Goal: Task Accomplishment & Management: Use online tool/utility

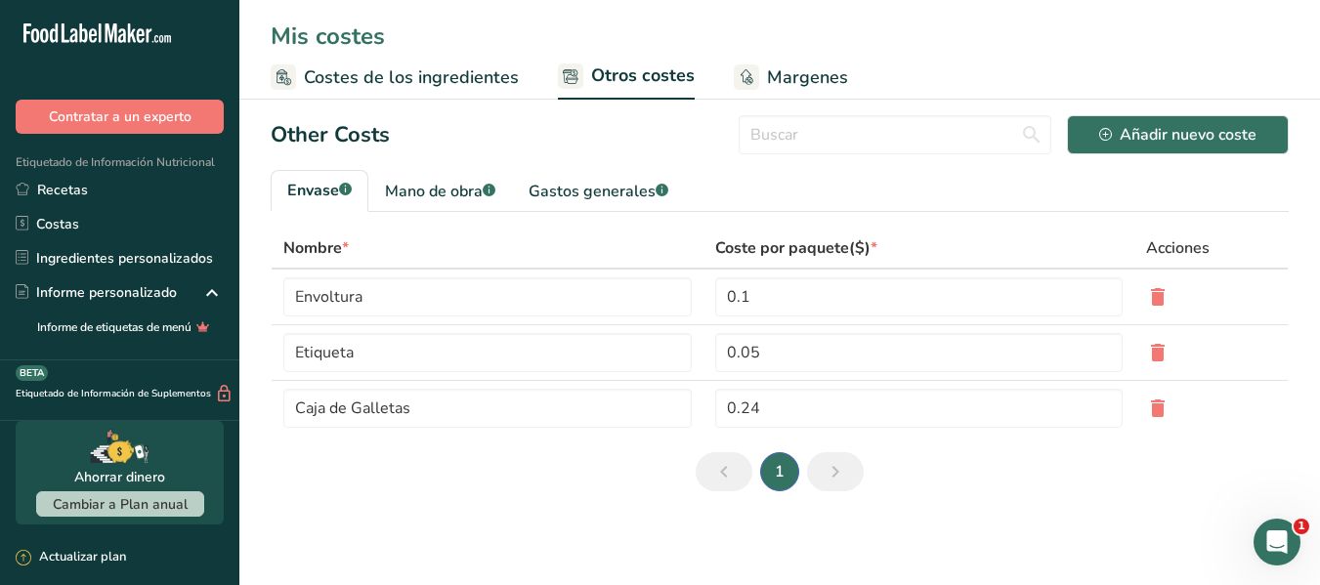
scroll to position [3, 0]
click at [545, 187] on div "Gastos generales .a-a{fill:#347362;}.b-a{fill:#fff;}" at bounding box center [599, 191] width 140 height 23
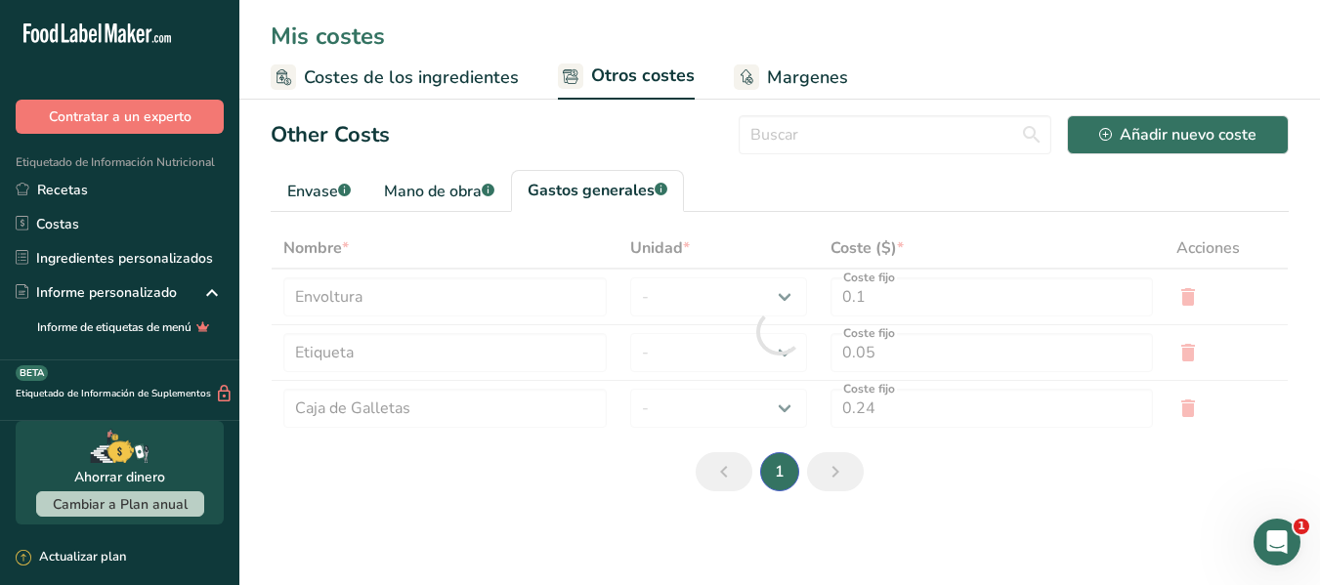
type input "Electricidad"
type input "Gas"
type input "5"
select select "1"
type input "1"
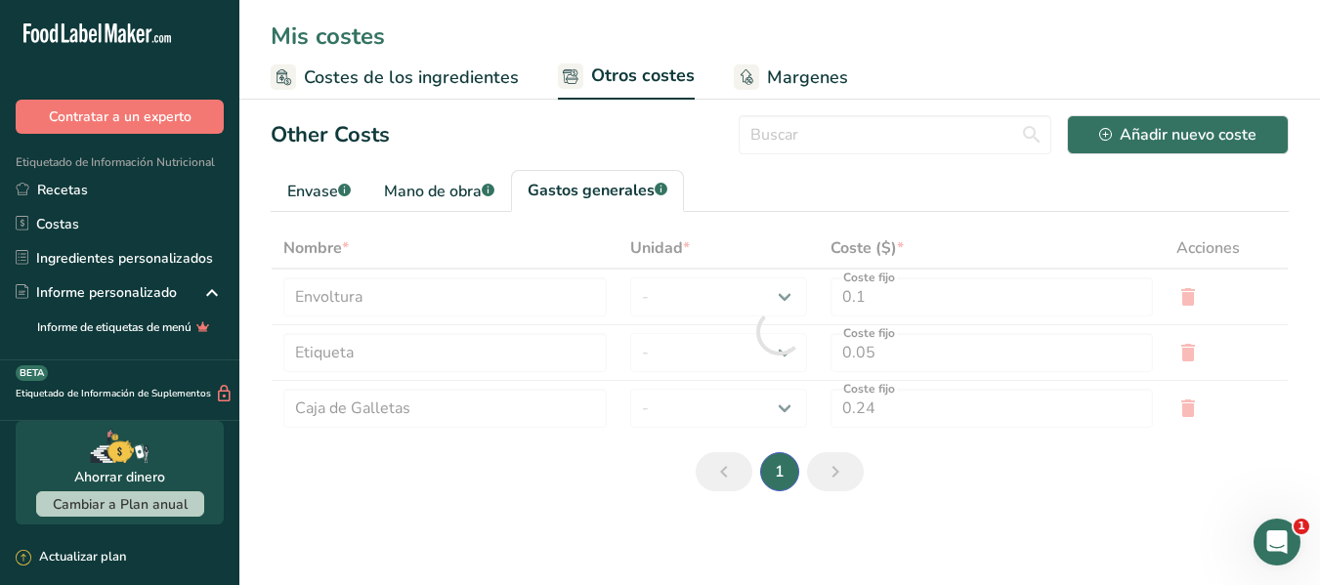
select select "1"
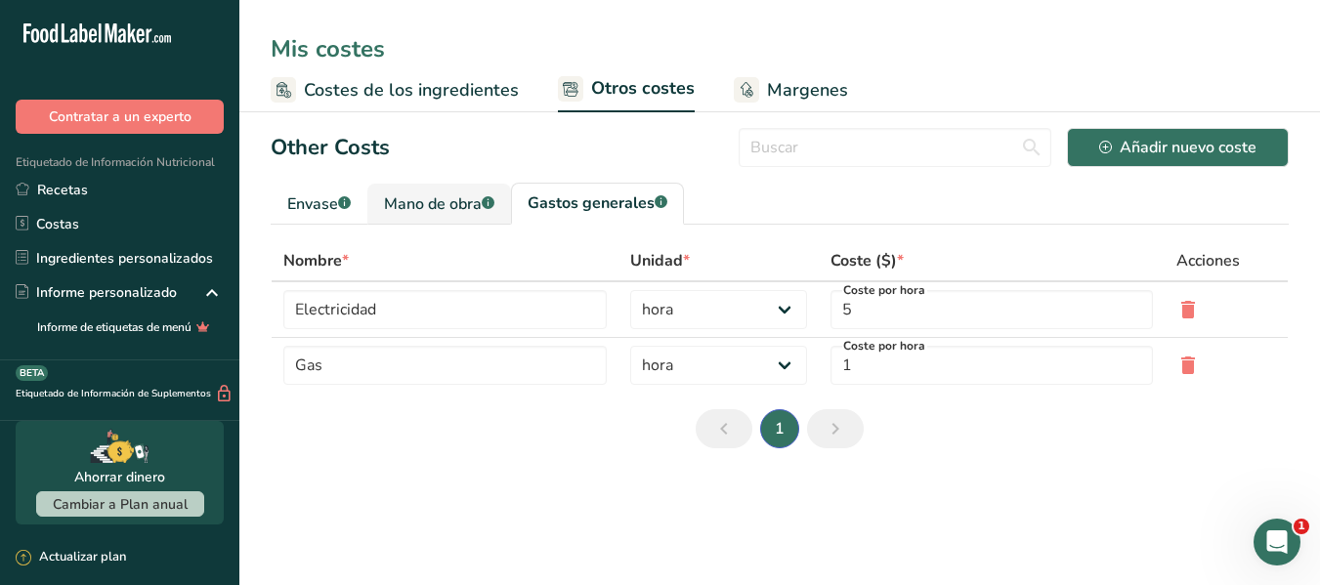
click at [487, 220] on link "Mano de obra .a-a{fill:#347362;}.b-a{fill:#fff;}" at bounding box center [439, 204] width 144 height 41
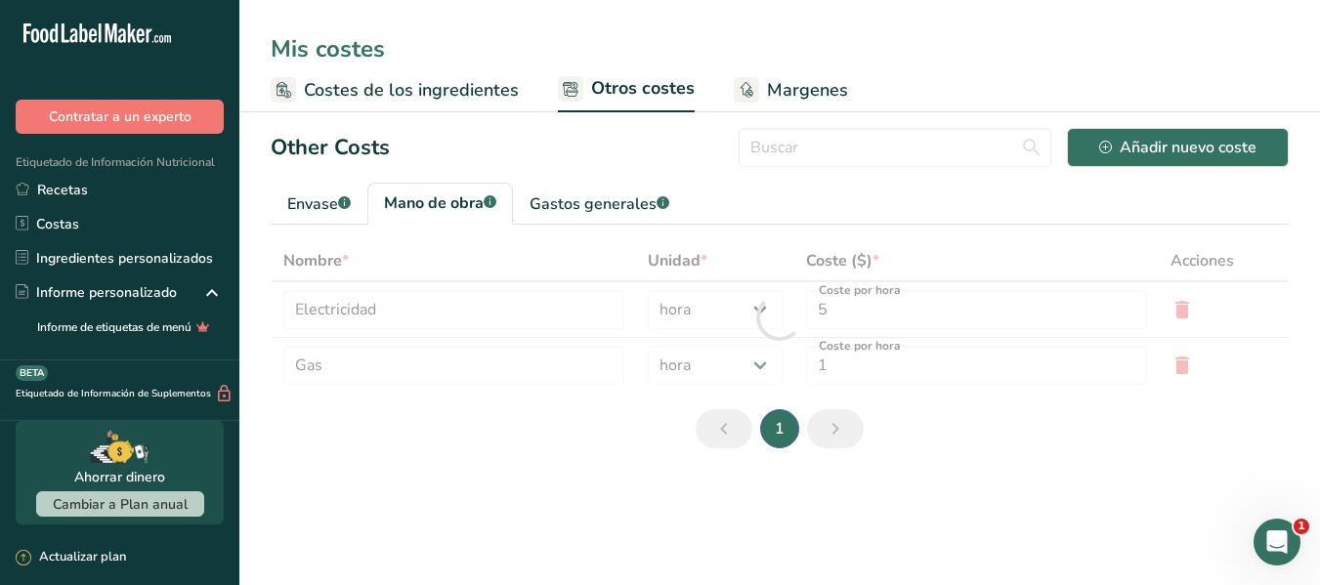
type input "Panadero"
type input "Cocinero"
type input "9.3"
type input "3"
select select "2"
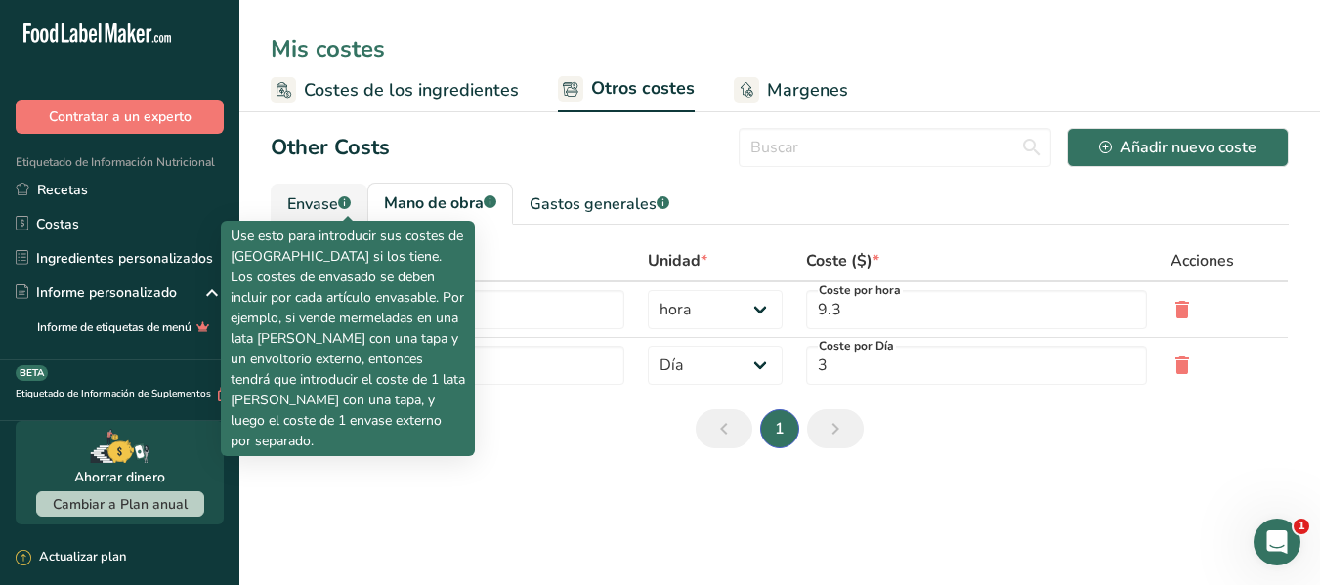
click at [341, 206] on icon ".a-a{fill:#347362;}.b-a{fill:#fff;}" at bounding box center [344, 202] width 13 height 13
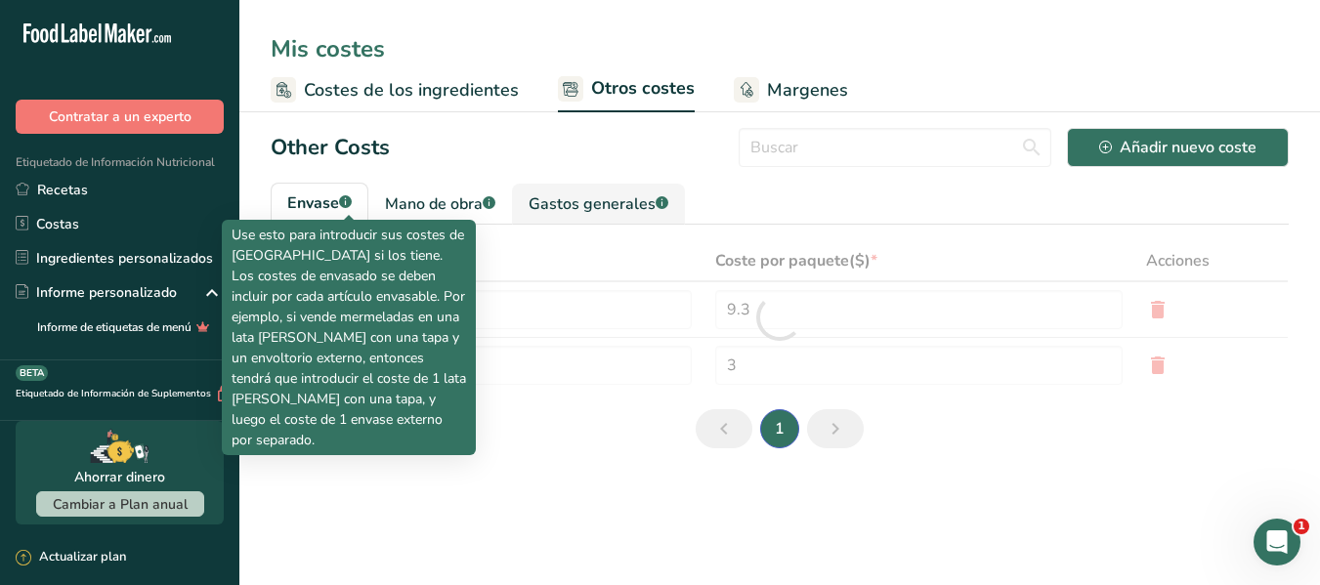
type input "Envoltura"
type input "Etiqueta"
type input "0.1"
type input "0.05"
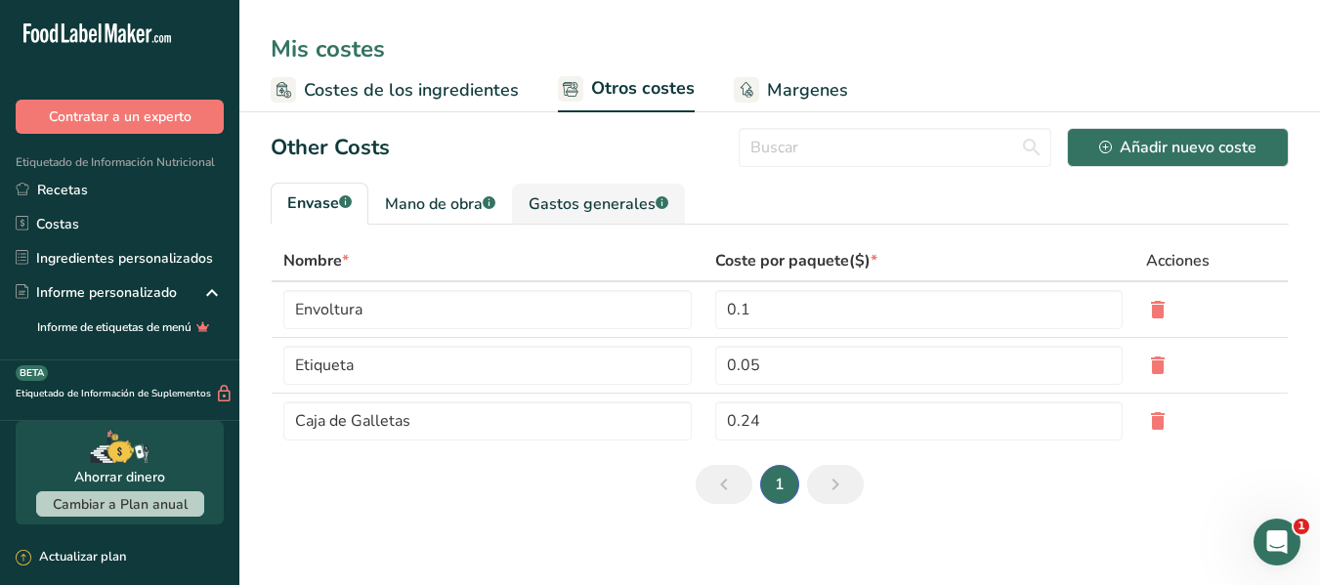
click at [543, 199] on div "Gastos generales .a-a{fill:#347362;}.b-a{fill:#fff;}" at bounding box center [599, 203] width 140 height 23
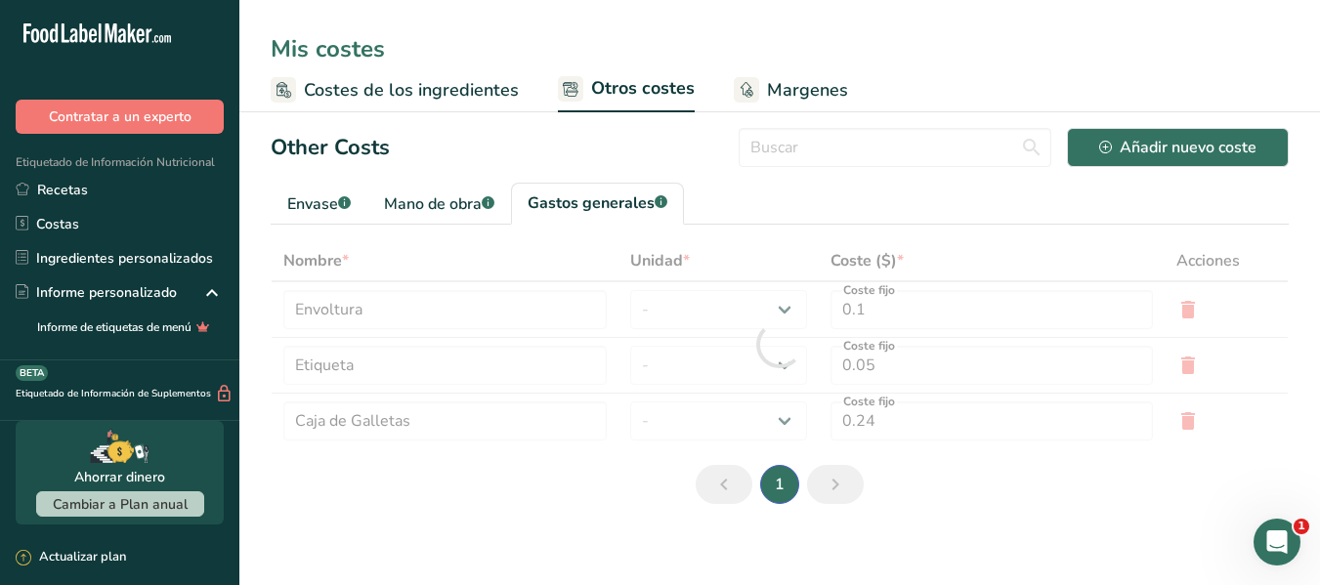
type input "Electricidad"
type input "Gas"
type input "5"
select select "1"
type input "1"
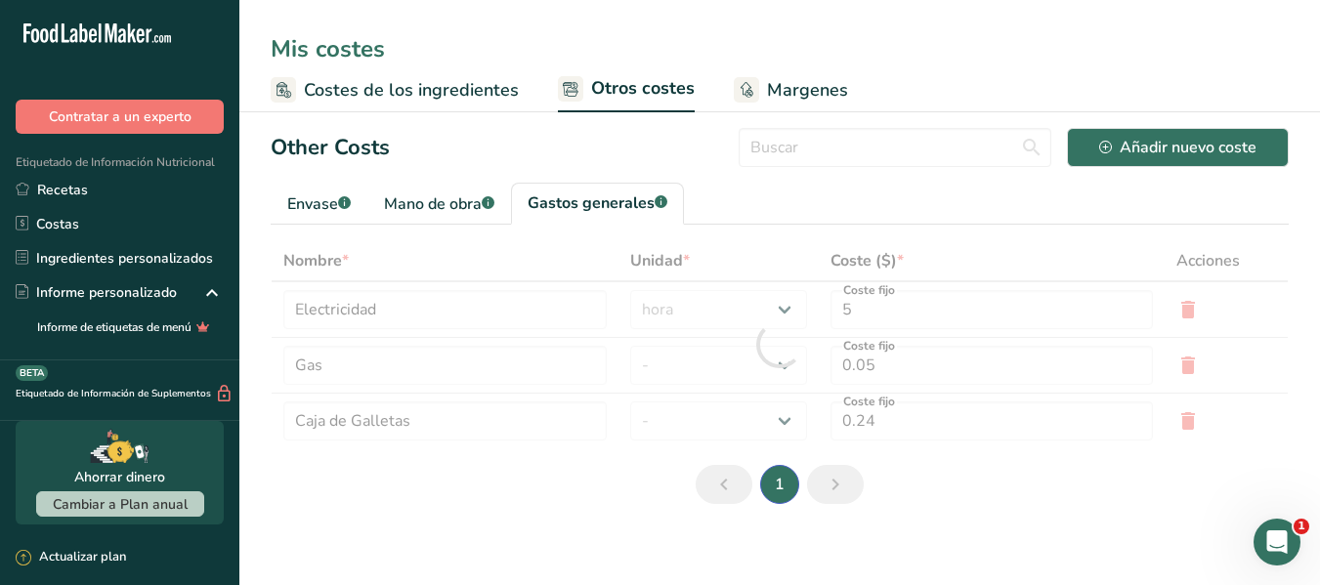
select select "1"
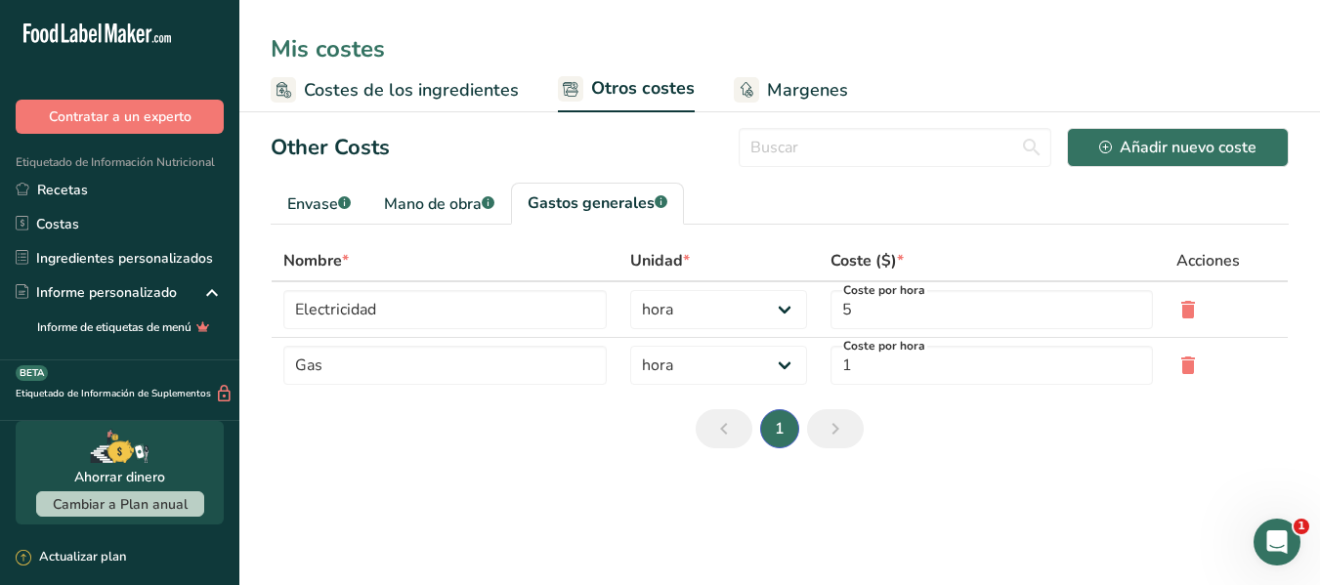
click at [491, 94] on span "Costes de los ingredientes" at bounding box center [411, 90] width 215 height 26
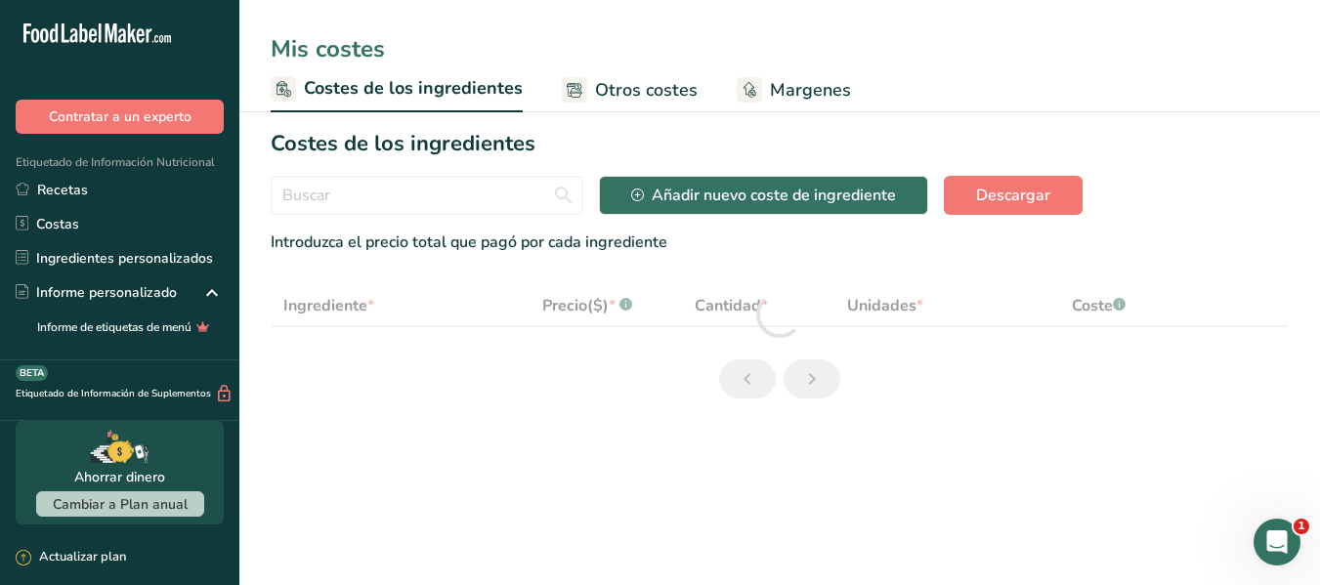
select select "1"
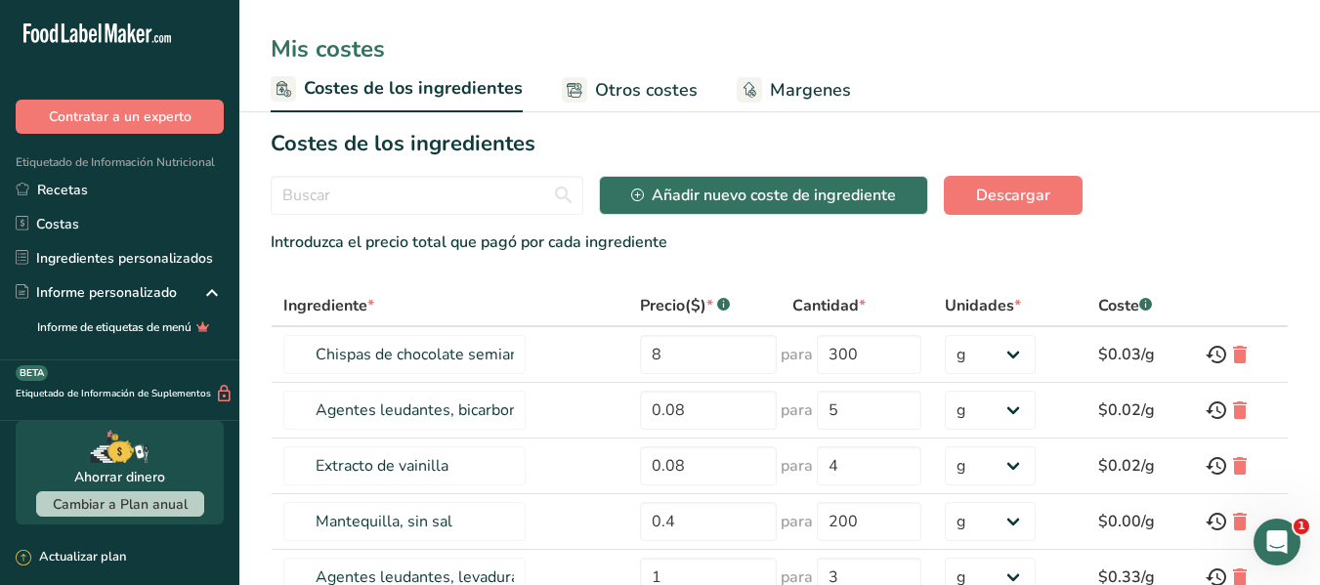
click at [642, 88] on span "Otros costes" at bounding box center [646, 90] width 103 height 26
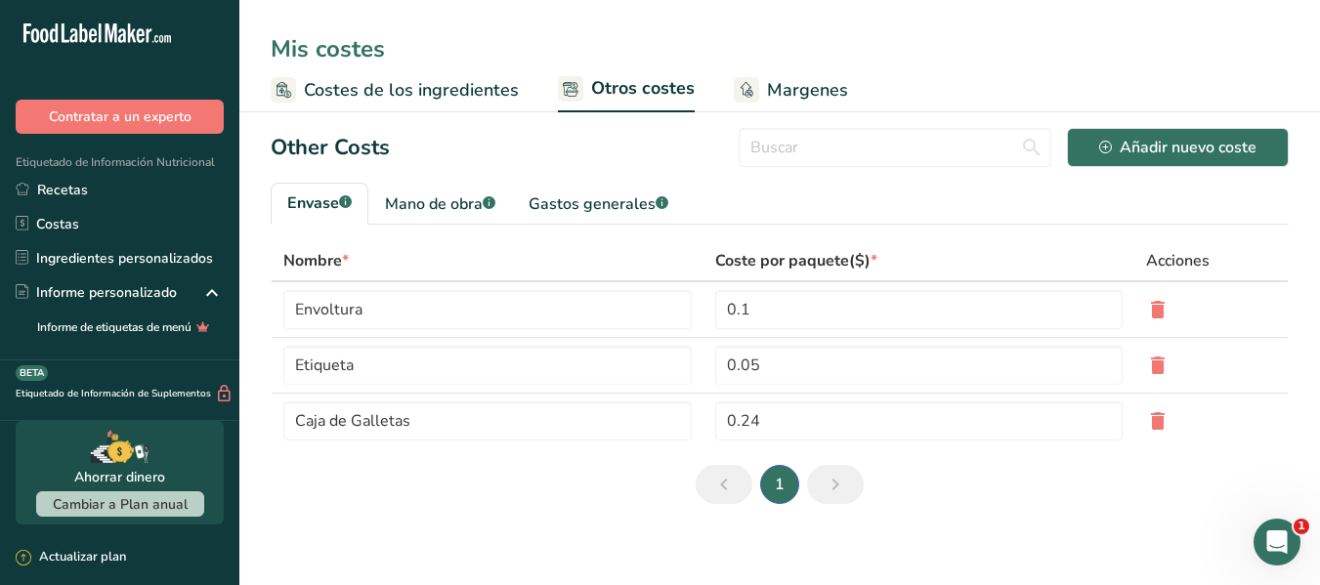
click at [839, 92] on span "Margenes" at bounding box center [807, 90] width 81 height 26
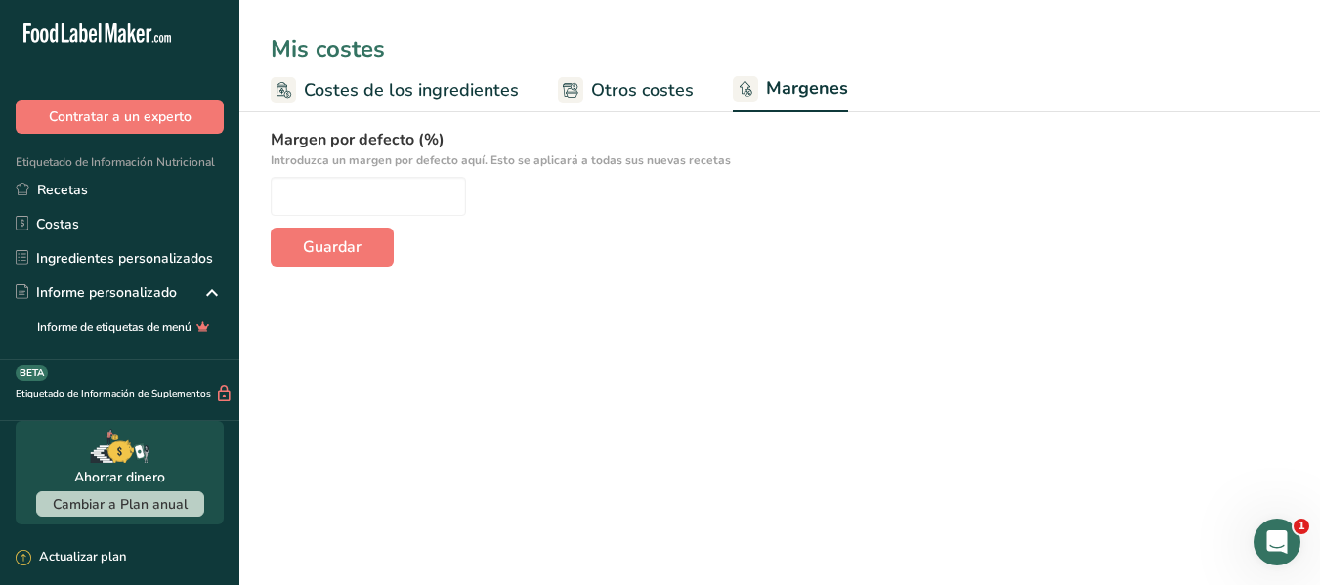
click at [608, 85] on span "Otros costes" at bounding box center [642, 90] width 103 height 26
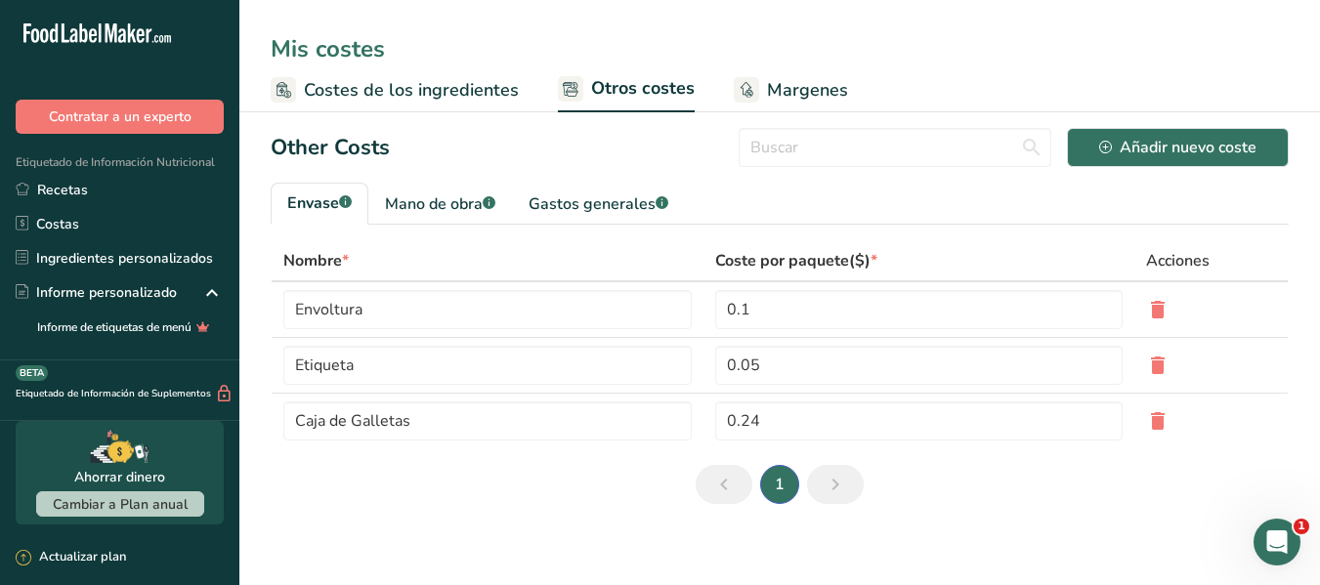
click at [1272, 531] on icon "Abrir Intercom Messenger" at bounding box center [1277, 543] width 32 height 32
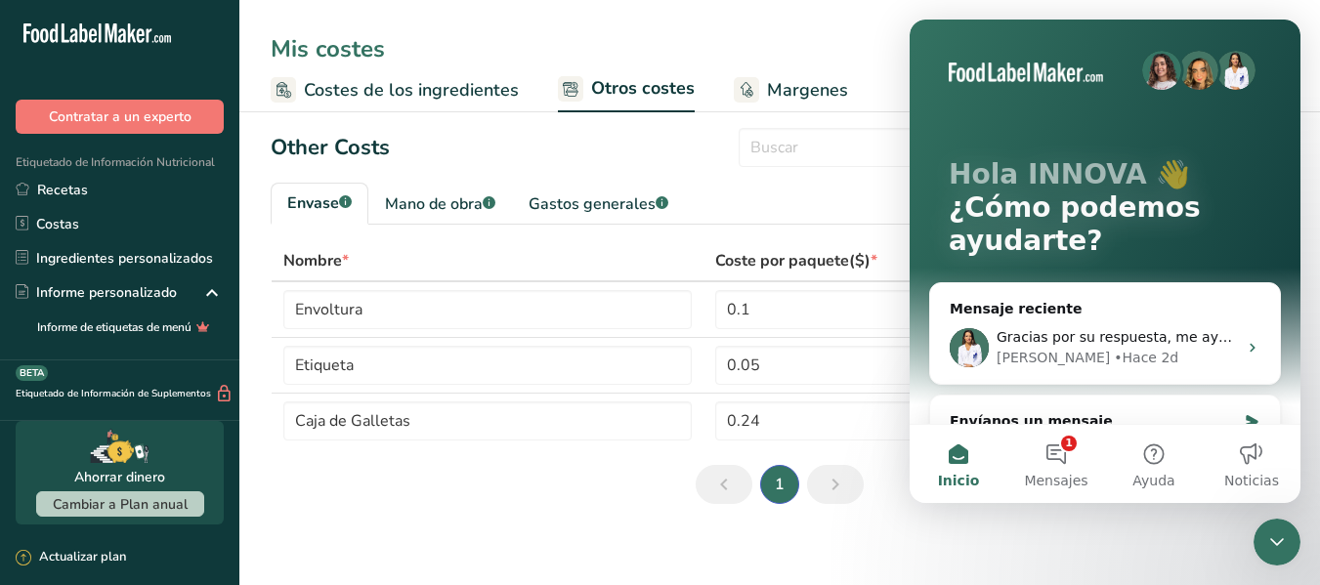
click at [1265, 543] on icon "Cerrar Intercom Messenger" at bounding box center [1276, 542] width 23 height 23
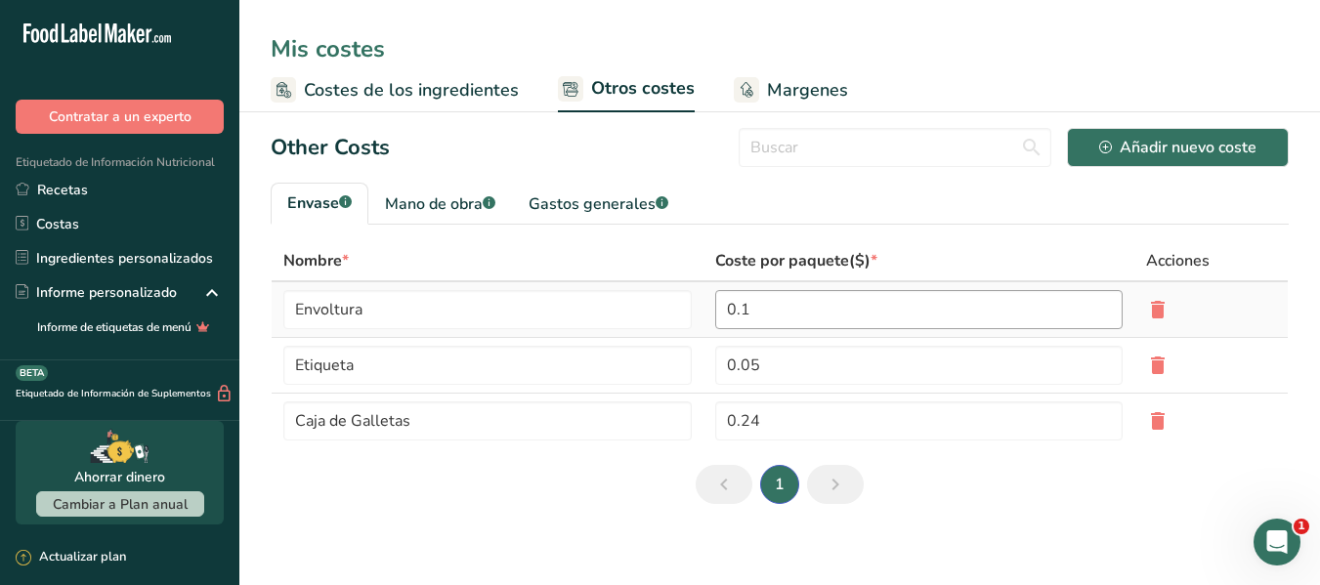
scroll to position [13, 0]
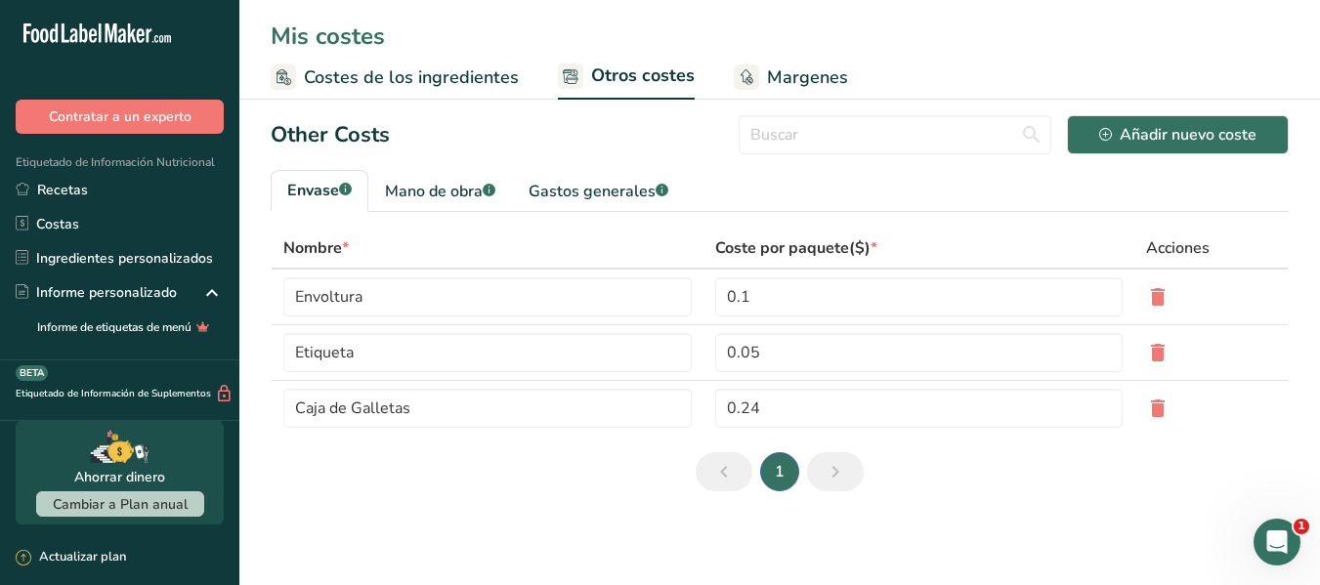
drag, startPoint x: 839, startPoint y: 471, endPoint x: 880, endPoint y: 470, distance: 41.0
click at [839, 471] on icon "Next page" at bounding box center [835, 471] width 23 height 35
click at [403, 191] on div "Mano de obra .a-a{fill:#347362;}.b-a{fill:#fff;}" at bounding box center [440, 191] width 110 height 23
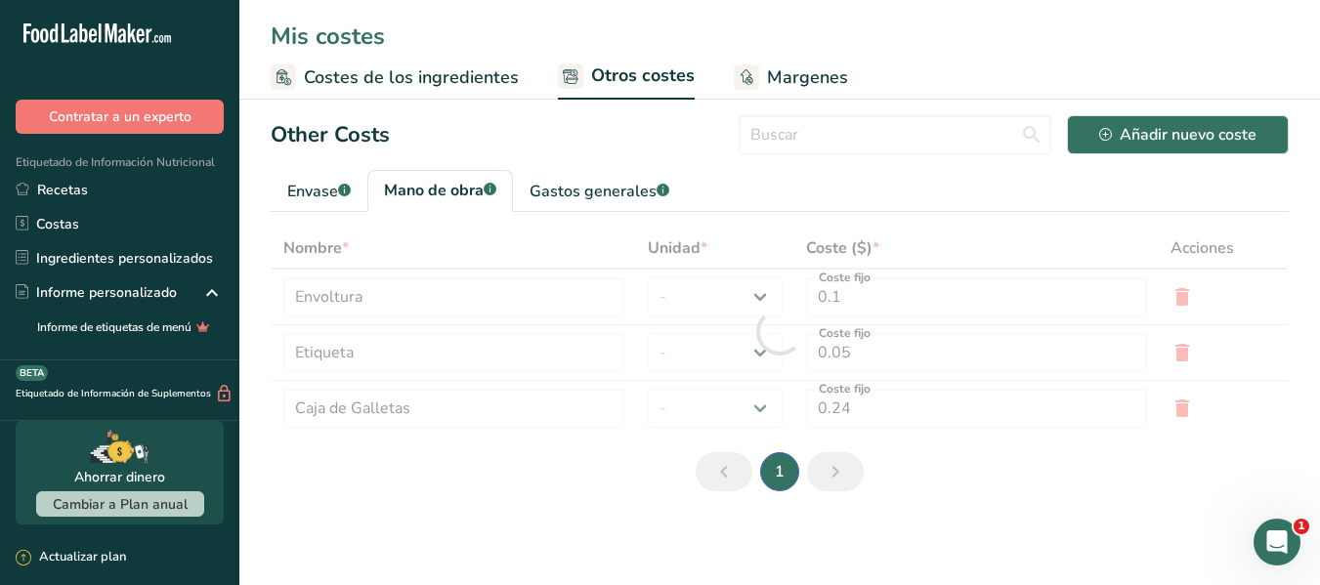
type input "Panadero"
type input "Cocinero"
type input "9.3"
select select "1"
type input "3"
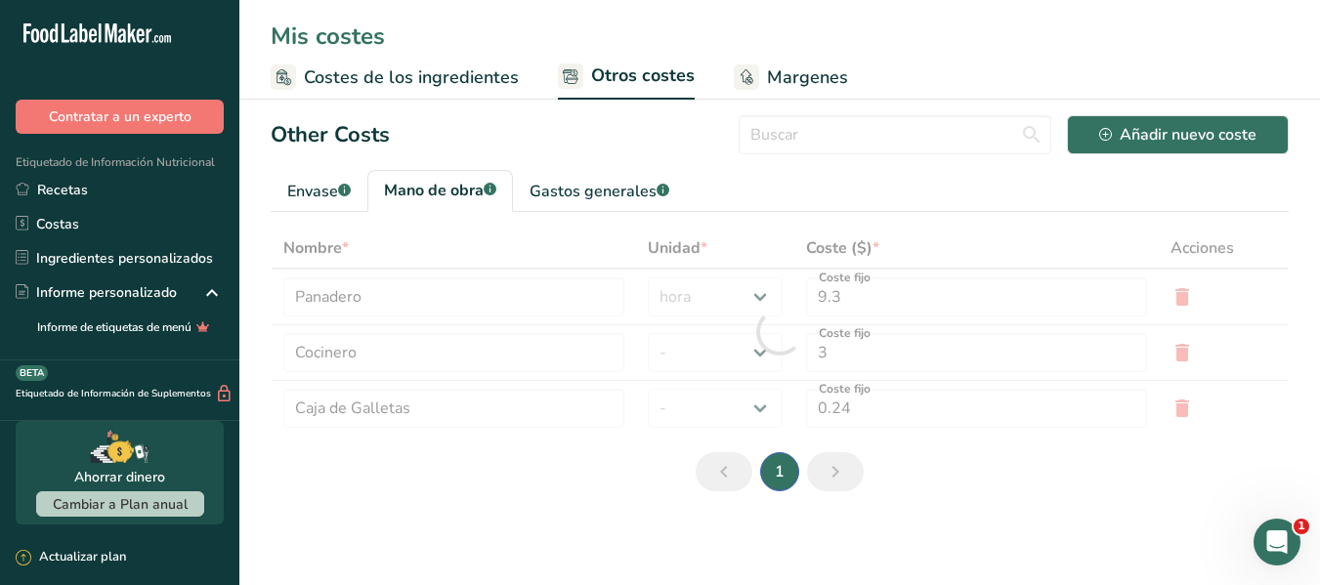
scroll to position [0, 0]
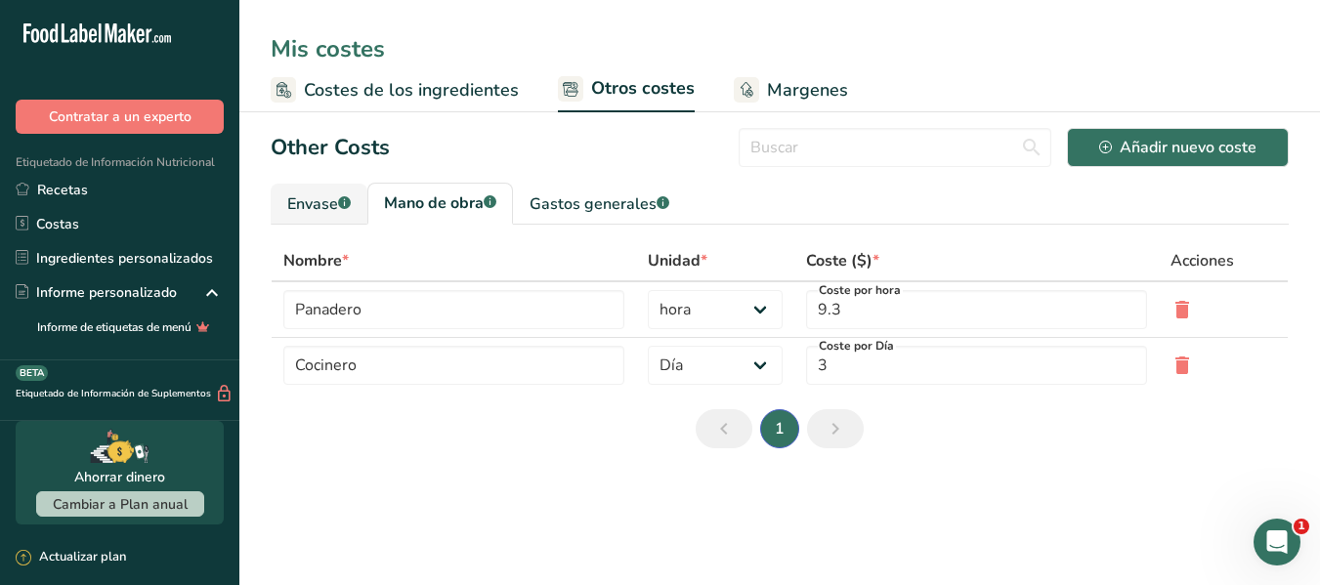
click at [339, 197] on div "Envase .a-a{fill:#347362;}.b-a{fill:#fff;}" at bounding box center [319, 203] width 64 height 23
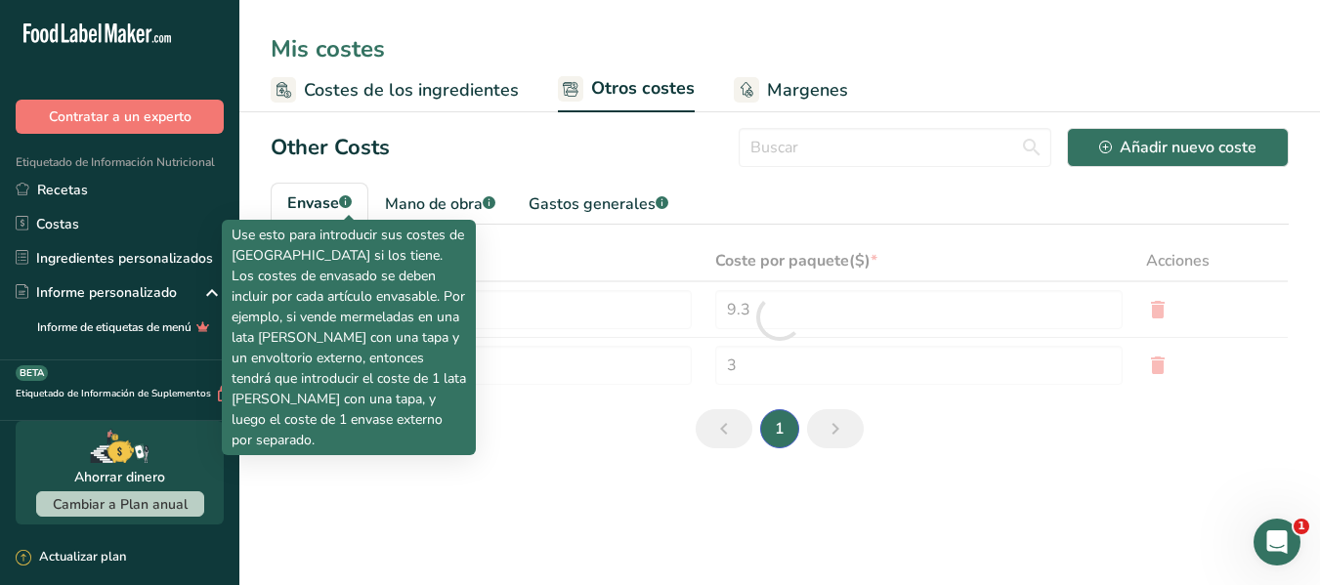
type input "Envoltura"
type input "Etiqueta"
type input "0.1"
type input "0.05"
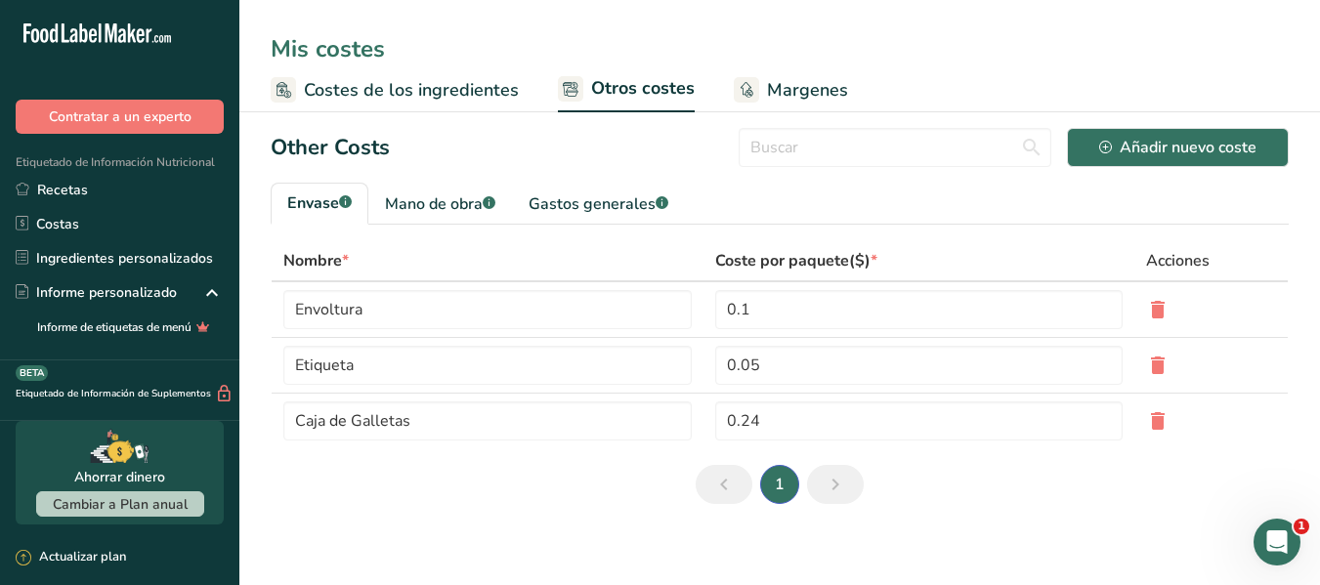
click at [474, 105] on link "Costes de los ingredientes" at bounding box center [395, 90] width 248 height 44
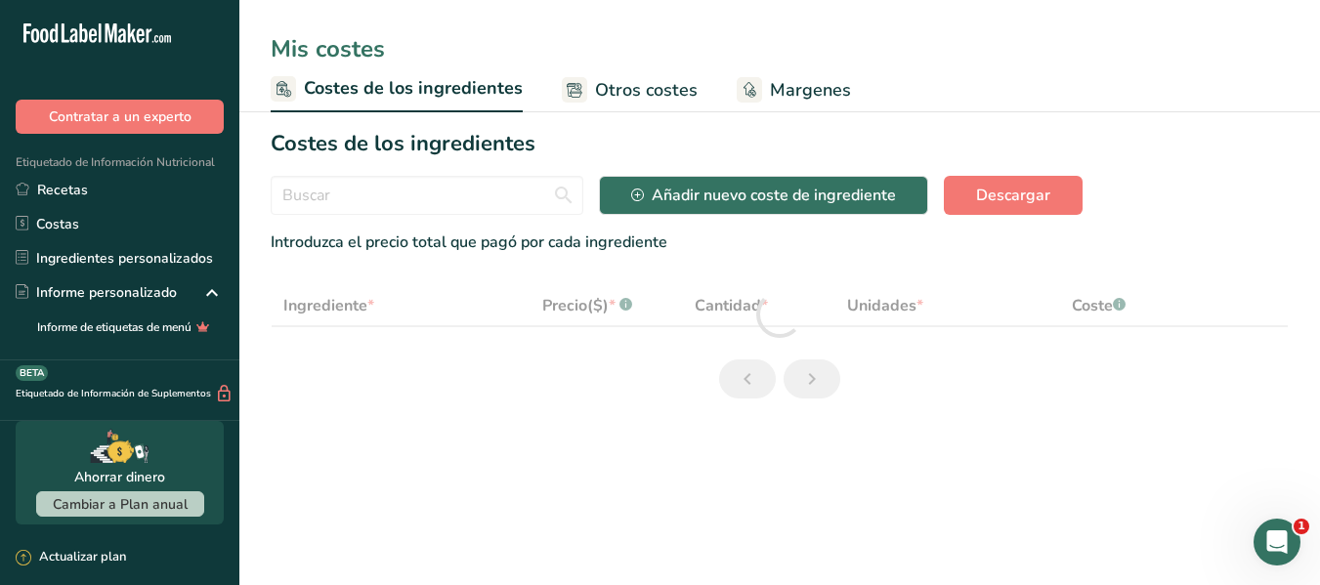
select select "1"
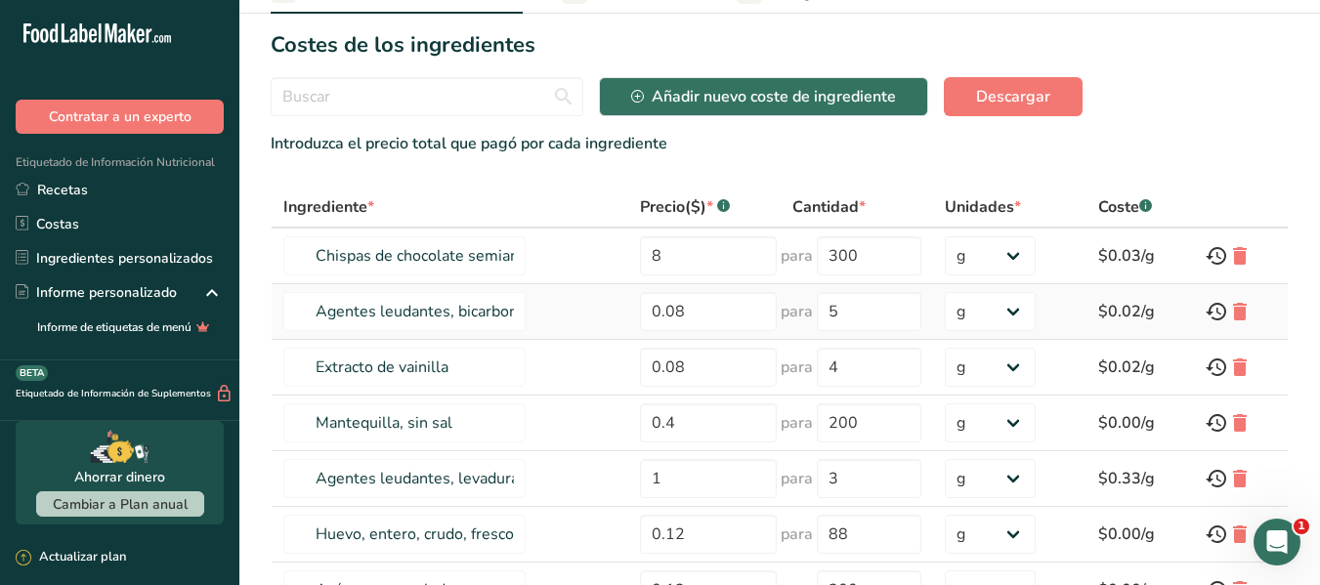
scroll to position [294, 0]
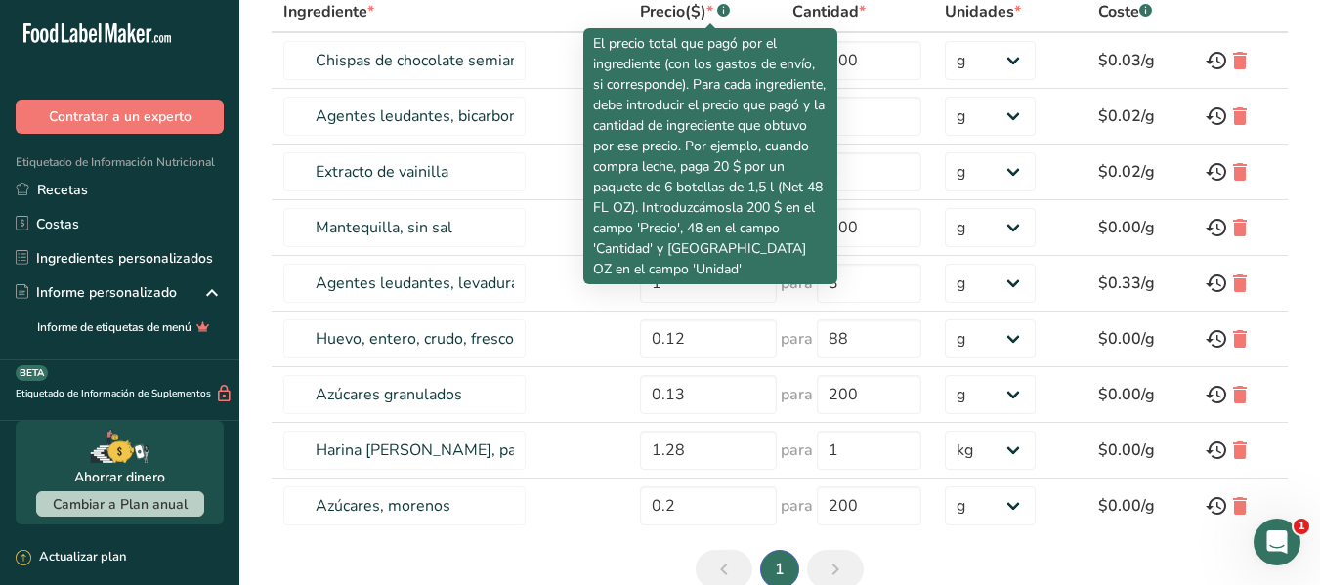
click at [717, 16] on rect at bounding box center [723, 10] width 13 height 13
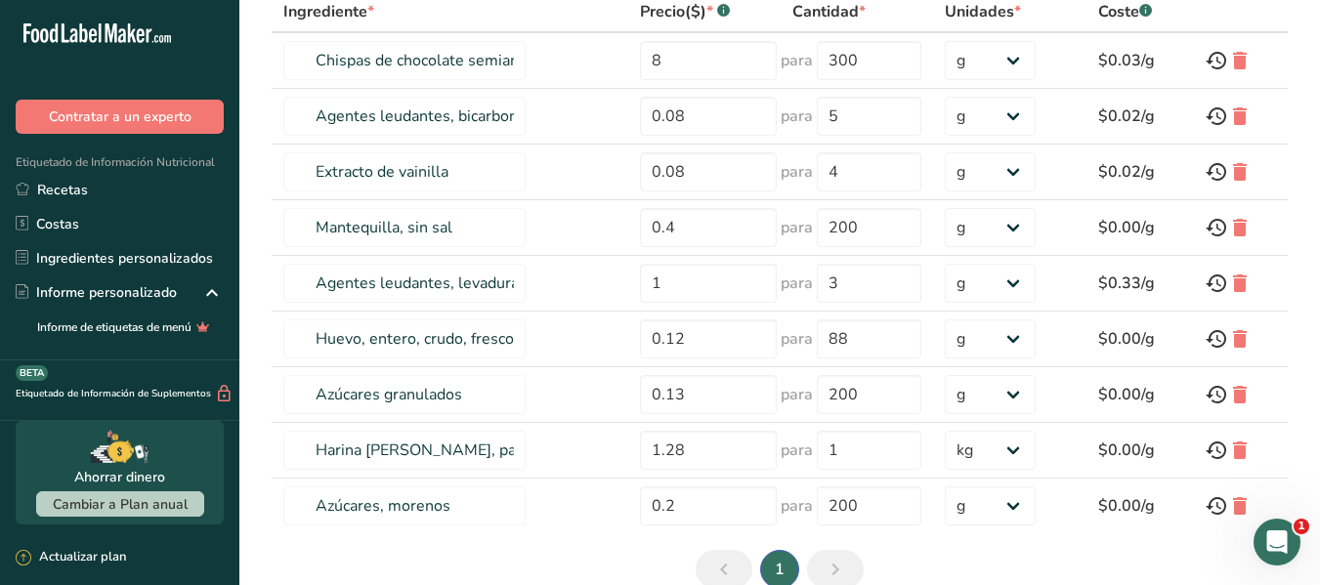
click at [717, 16] on rect at bounding box center [723, 10] width 13 height 13
